Goal: Find specific page/section: Find specific page/section

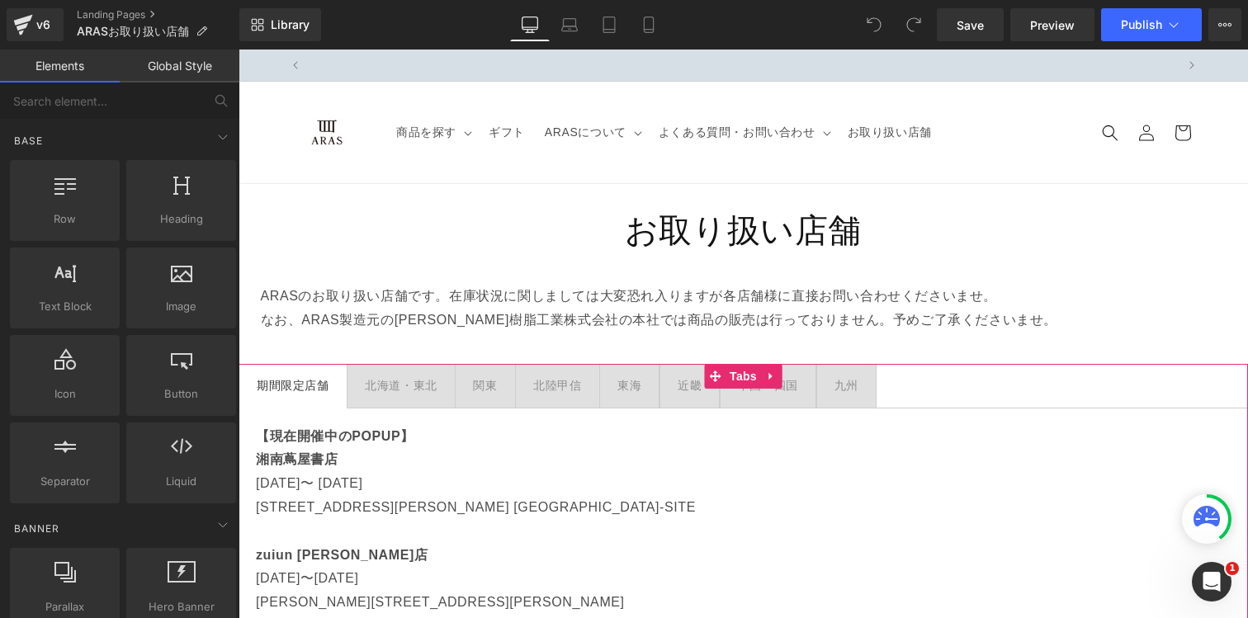
scroll to position [0, 867]
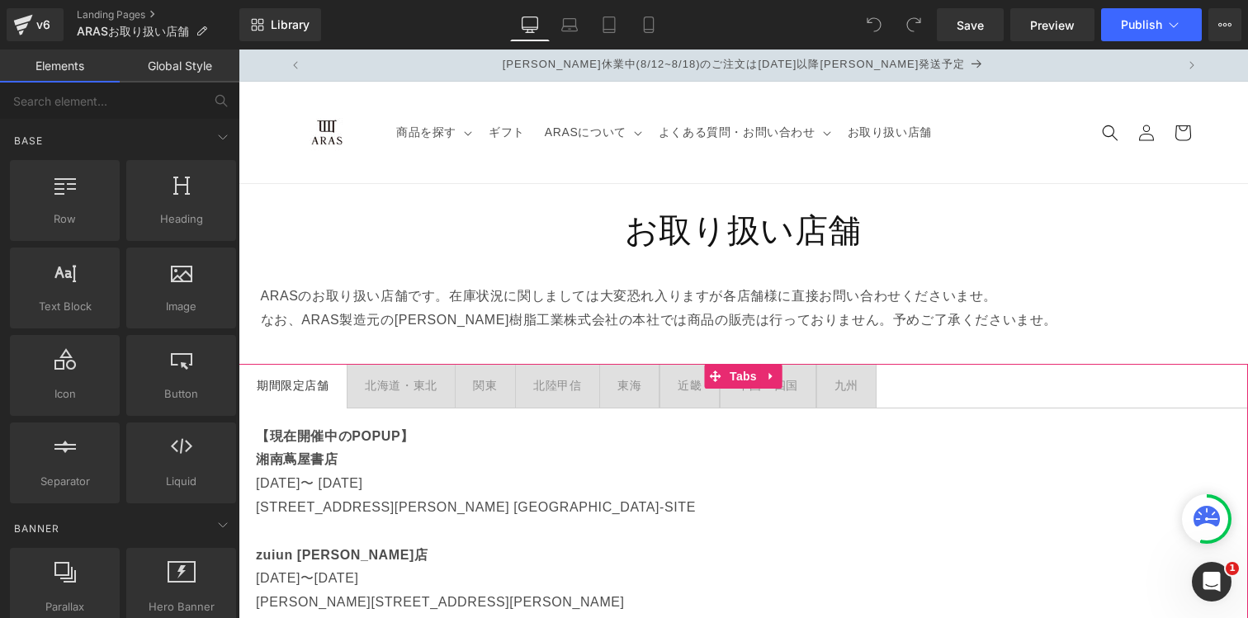
click at [489, 384] on div "関東" at bounding box center [485, 386] width 24 height 21
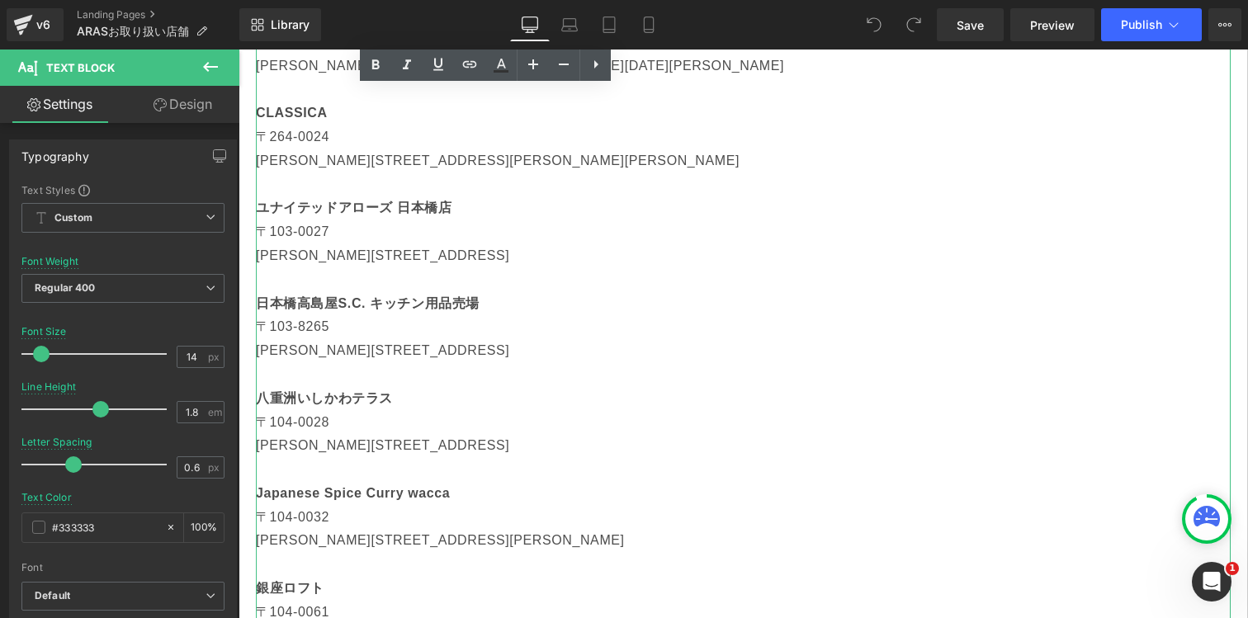
scroll to position [644, 0]
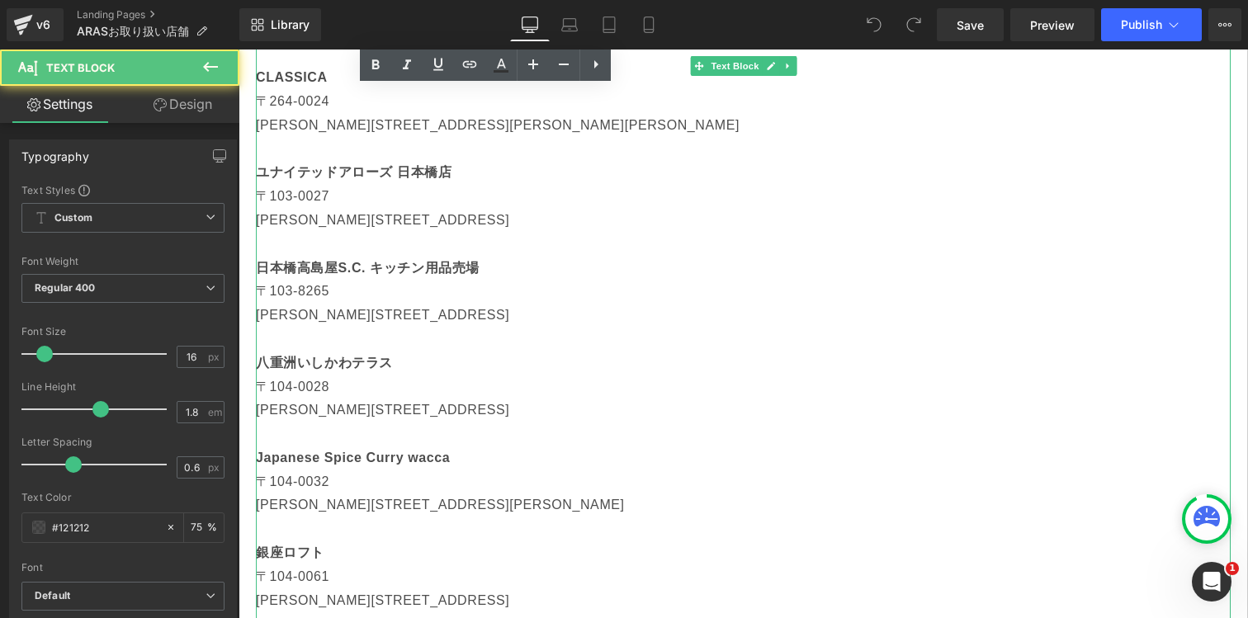
click at [390, 363] on strong "八重洲いしかわテラス" at bounding box center [324, 363] width 137 height 14
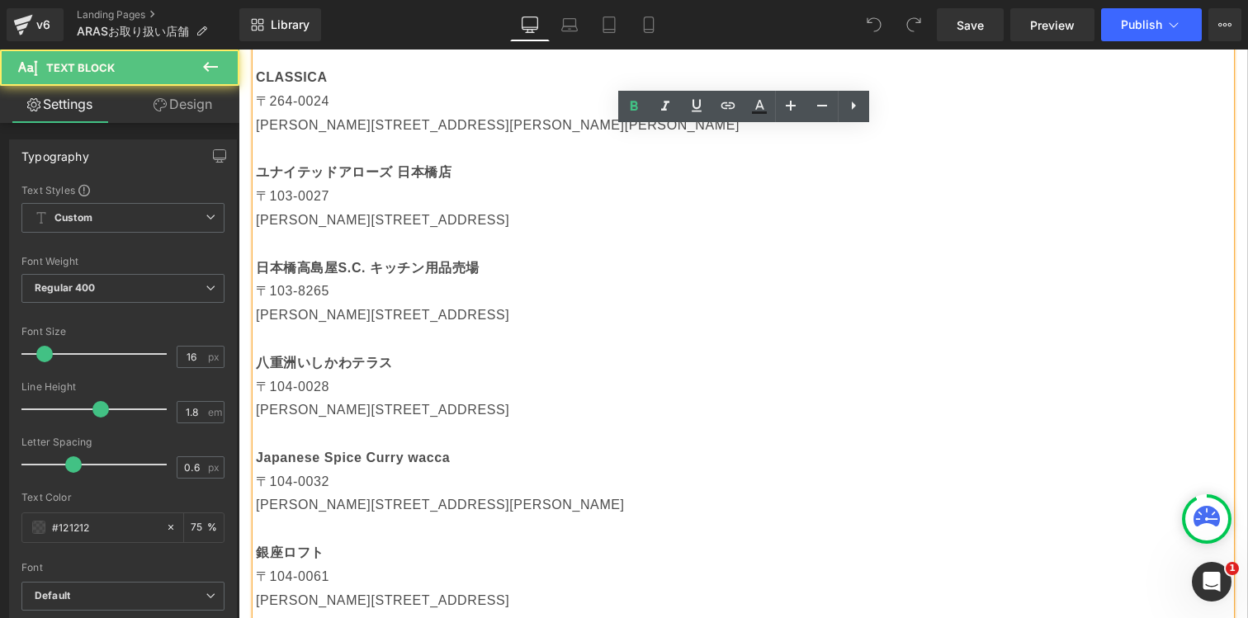
click at [312, 361] on strong "八重洲いしかわテラス" at bounding box center [324, 363] width 137 height 14
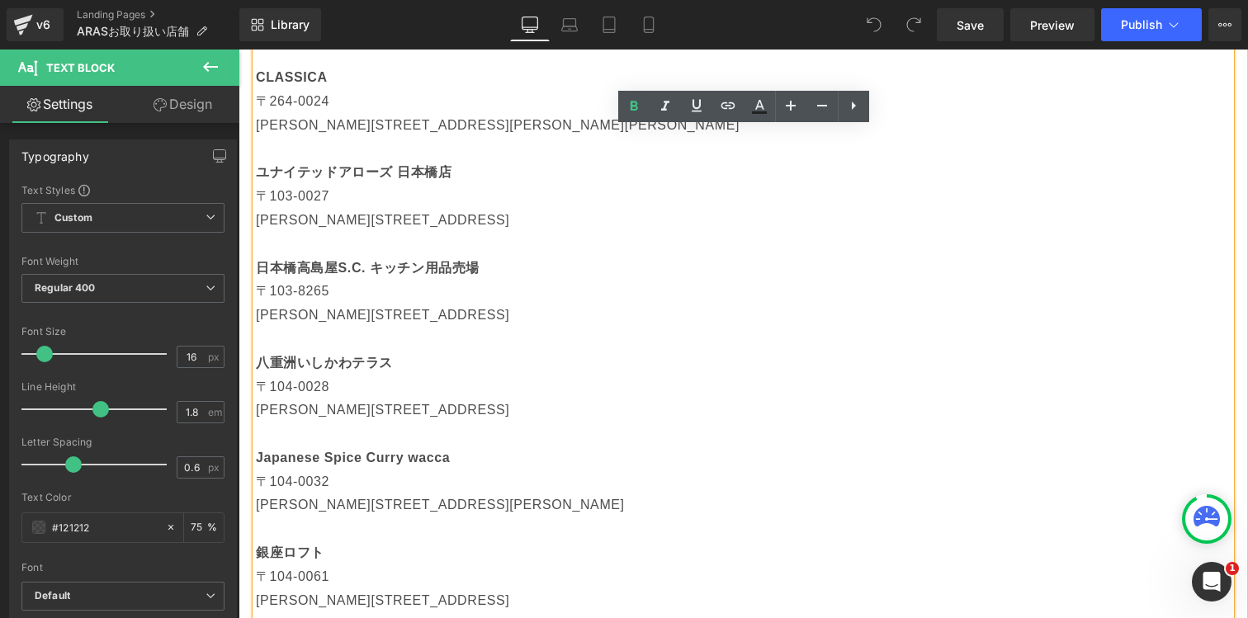
scroll to position [0, 867]
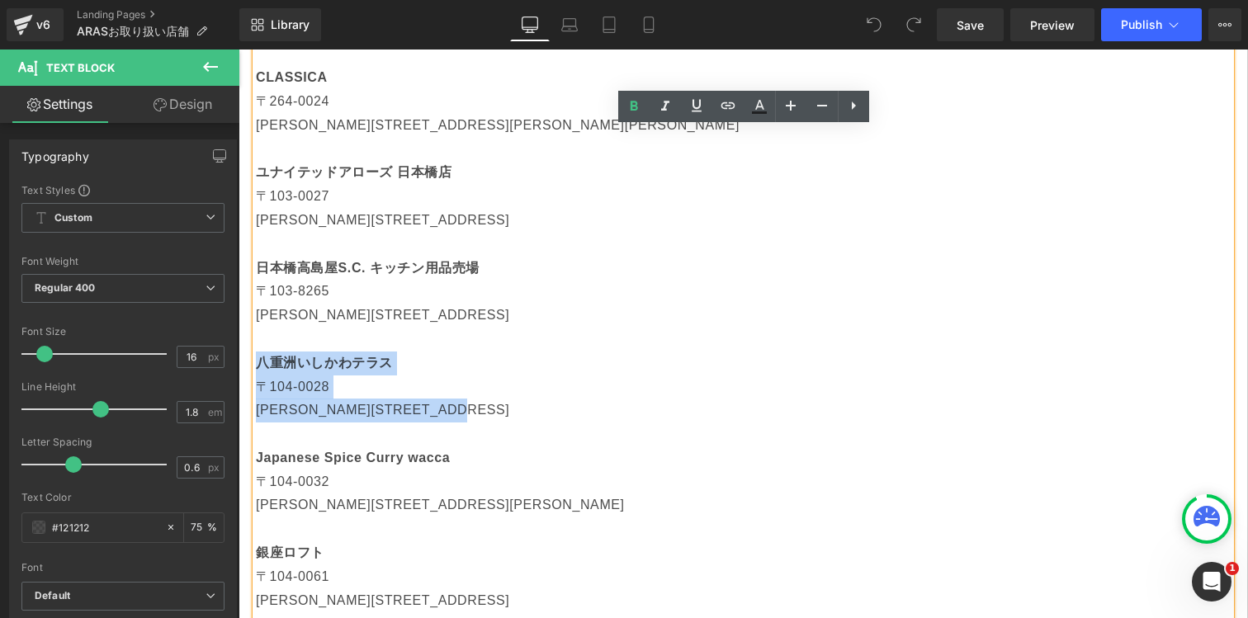
drag, startPoint x: 259, startPoint y: 366, endPoint x: 551, endPoint y: 410, distance: 294.7
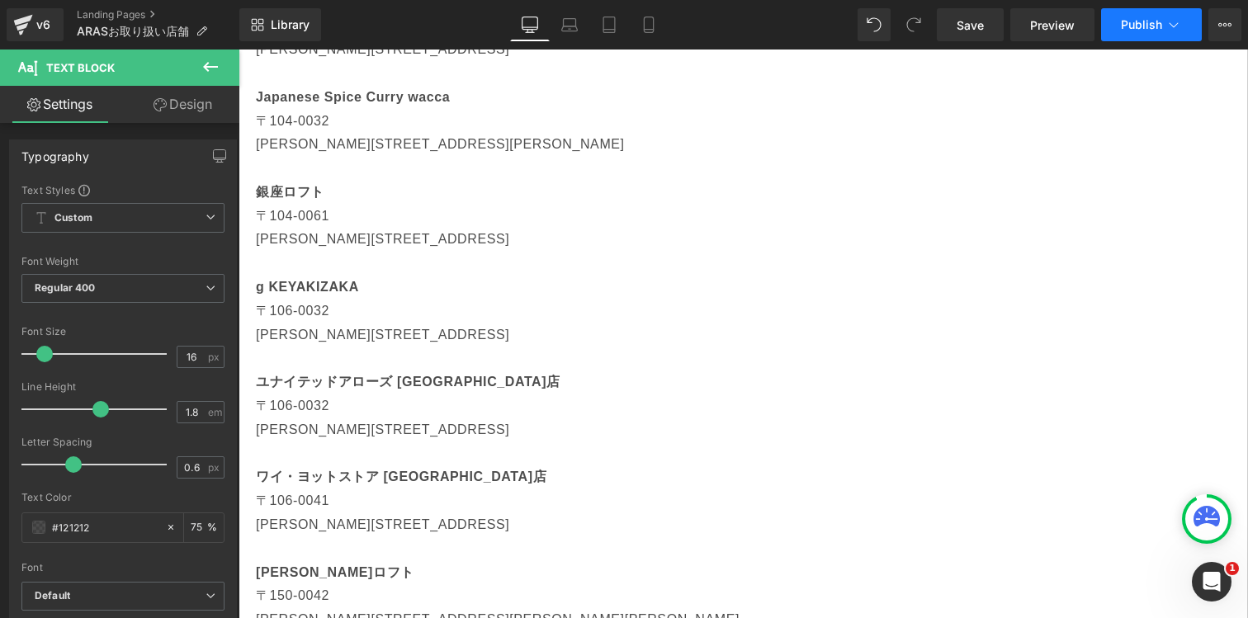
click at [1159, 26] on span "Publish" at bounding box center [1141, 24] width 41 height 13
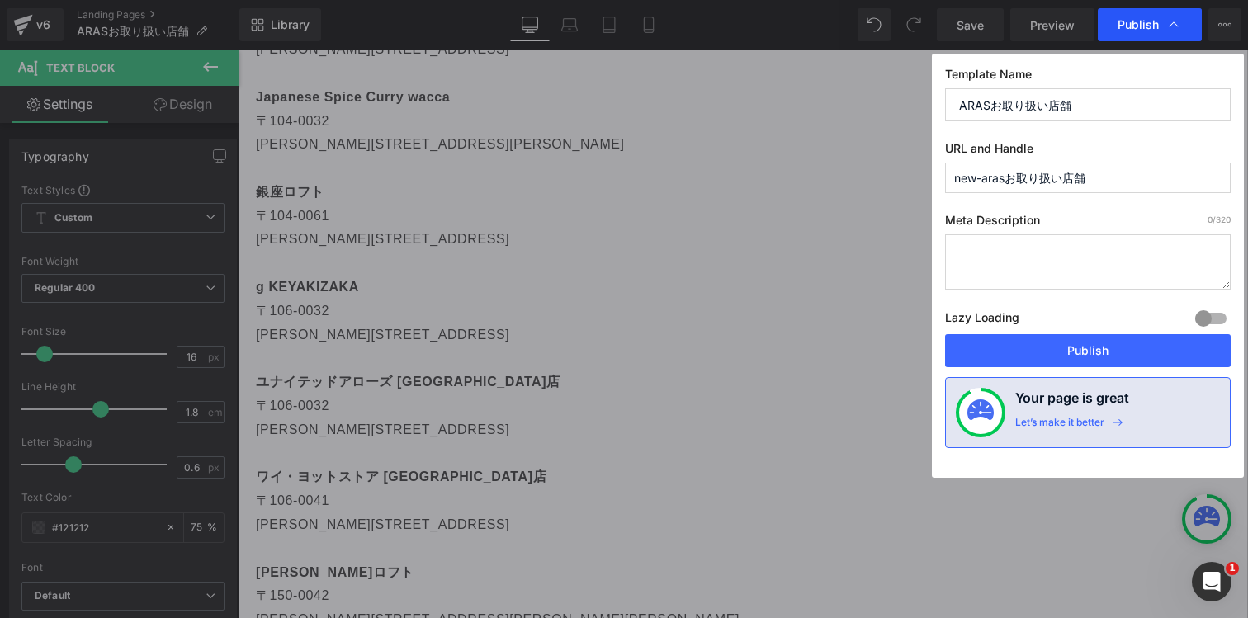
click at [1144, 22] on span "Publish" at bounding box center [1138, 24] width 41 height 15
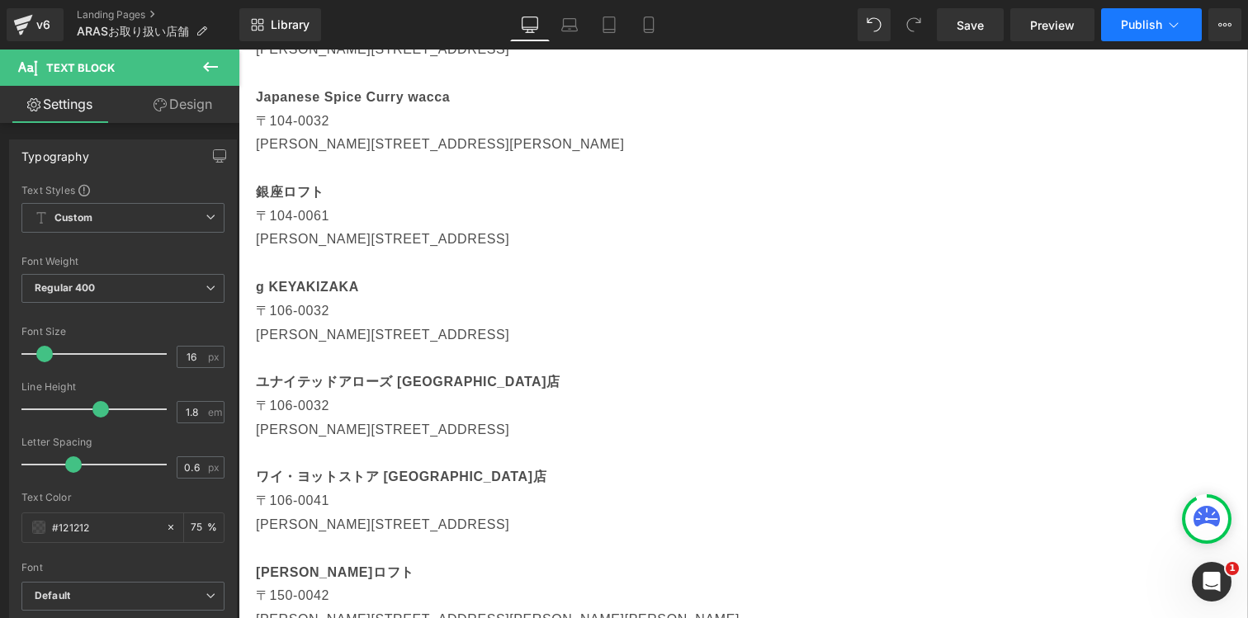
click at [1144, 23] on span "Publish" at bounding box center [1141, 24] width 41 height 13
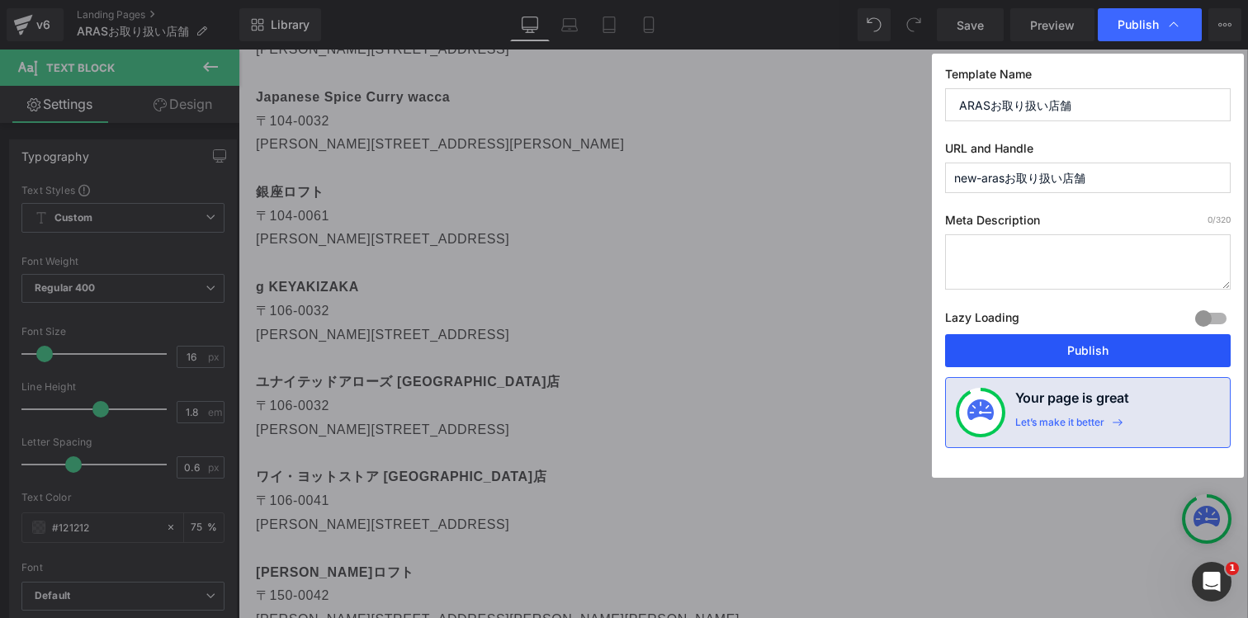
click at [1030, 350] on button "Publish" at bounding box center [1088, 350] width 286 height 33
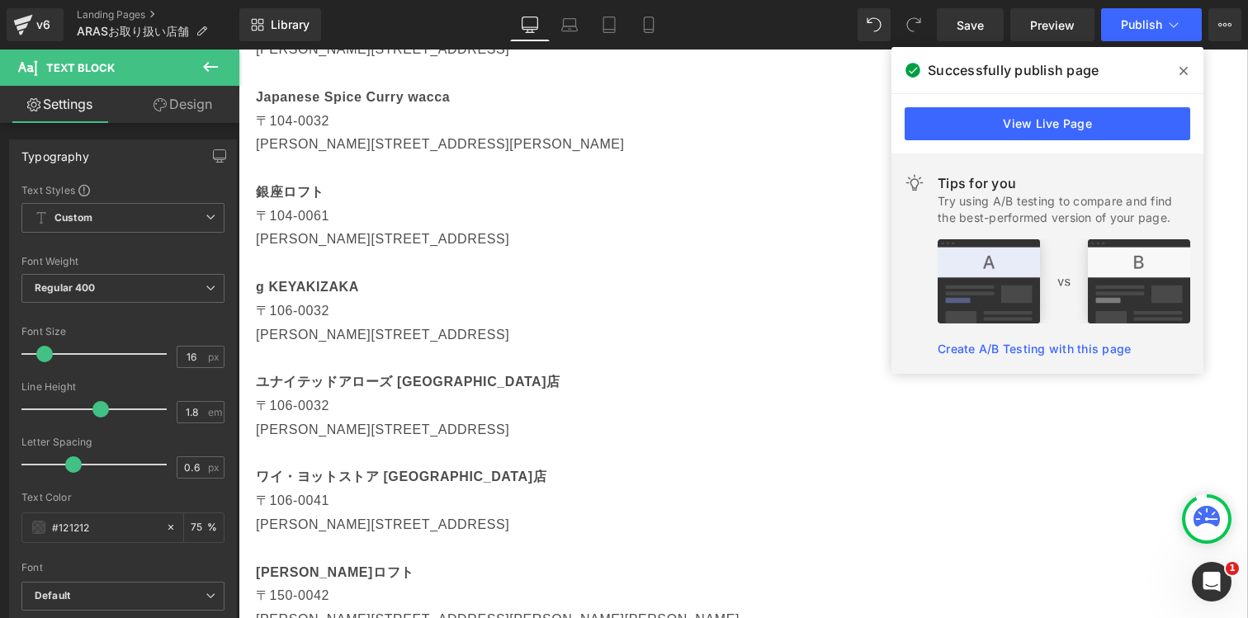
scroll to position [0, 867]
